Goal: Find specific page/section: Find specific page/section

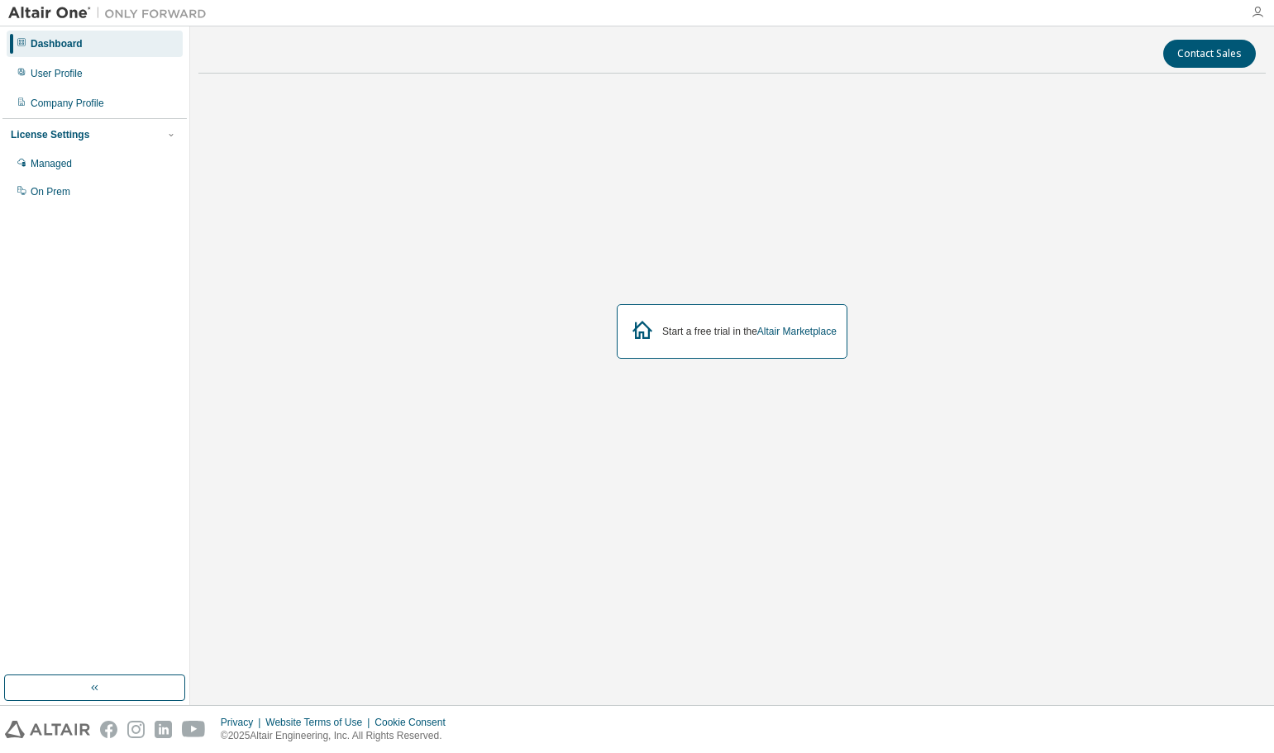
click at [1261, 11] on icon "button" at bounding box center [1257, 12] width 13 height 13
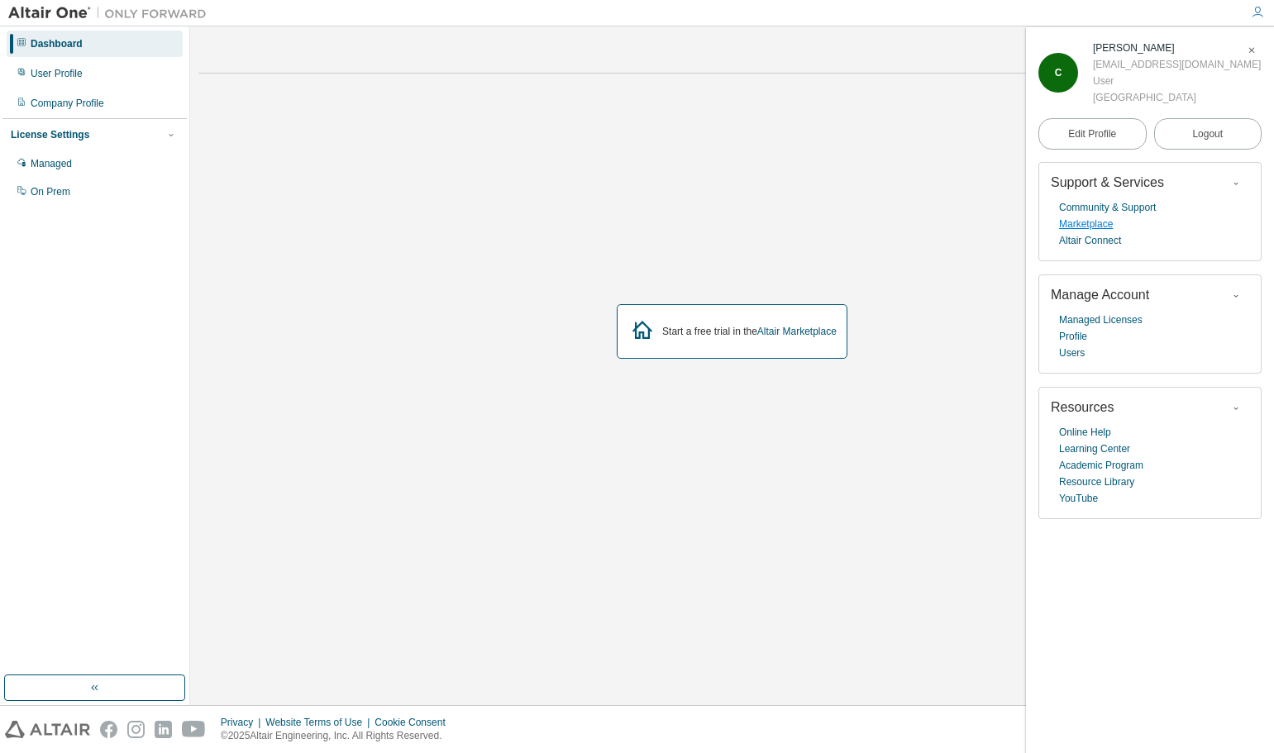
click at [1087, 232] on link "Marketplace" at bounding box center [1086, 224] width 54 height 17
click at [48, 165] on div "Managed" at bounding box center [51, 163] width 41 height 13
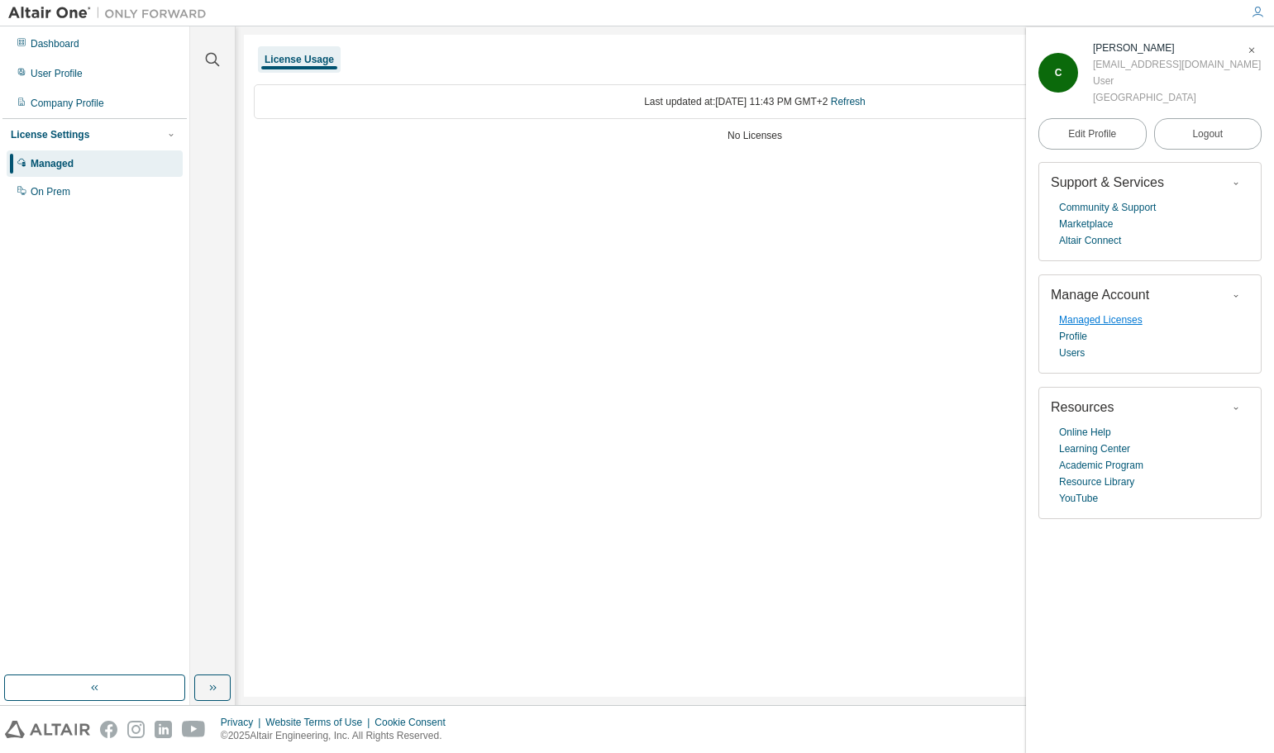
click at [1102, 328] on link "Managed Licenses" at bounding box center [1101, 320] width 84 height 17
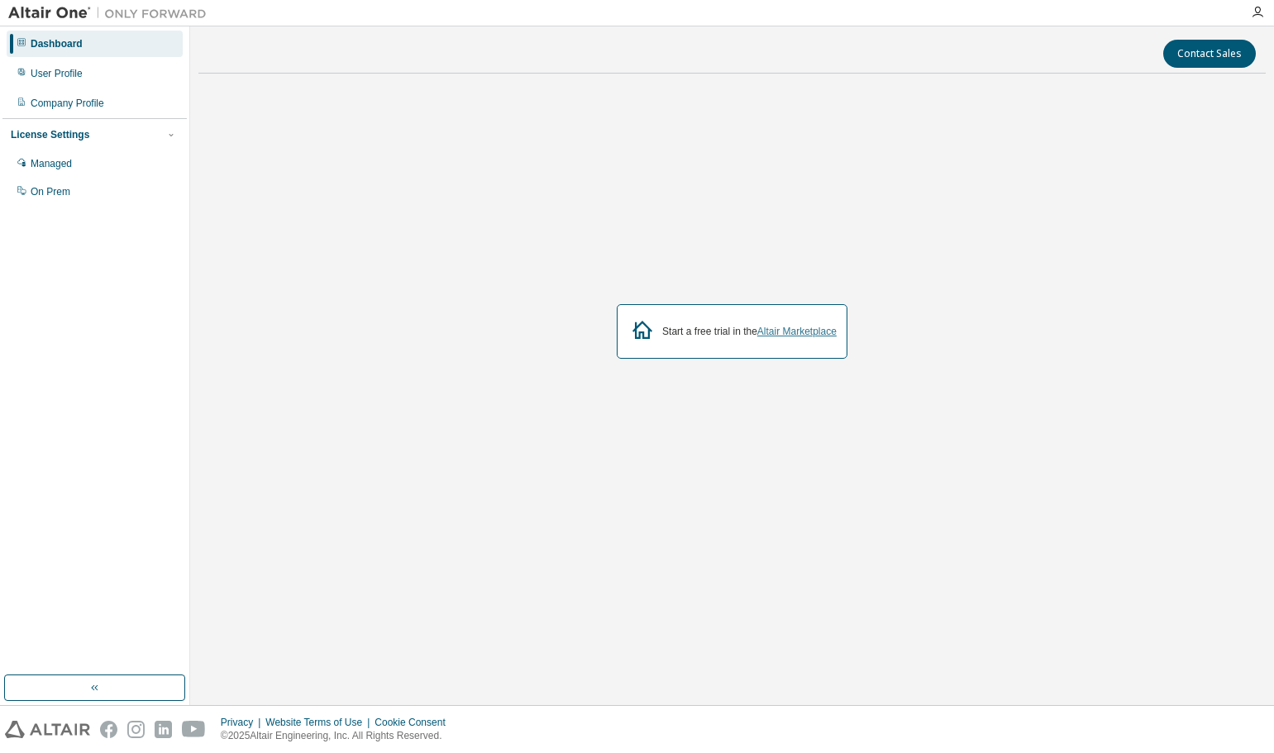
click at [803, 330] on link "Altair Marketplace" at bounding box center [797, 332] width 79 height 12
